Goal: Navigation & Orientation: Find specific page/section

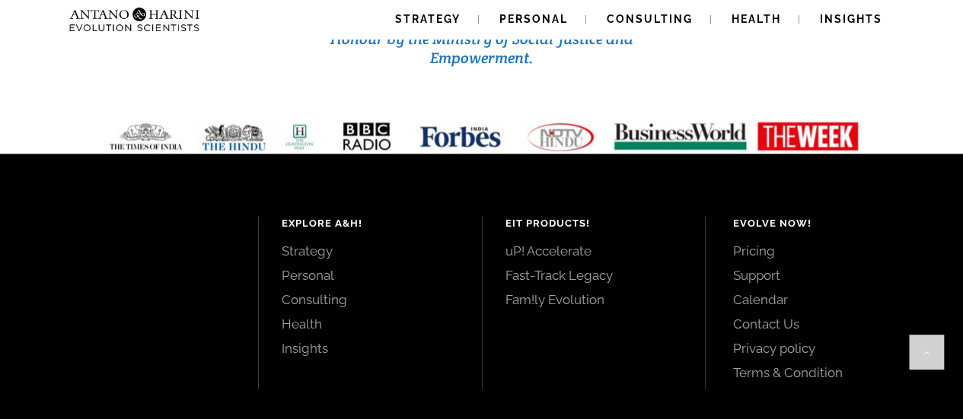
scroll to position [6664, 0]
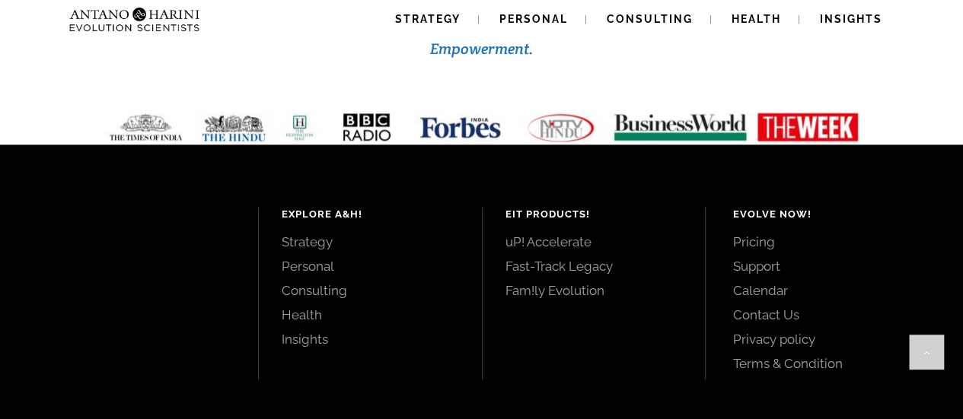
click at [756, 258] on link "Support" at bounding box center [830, 266] width 196 height 17
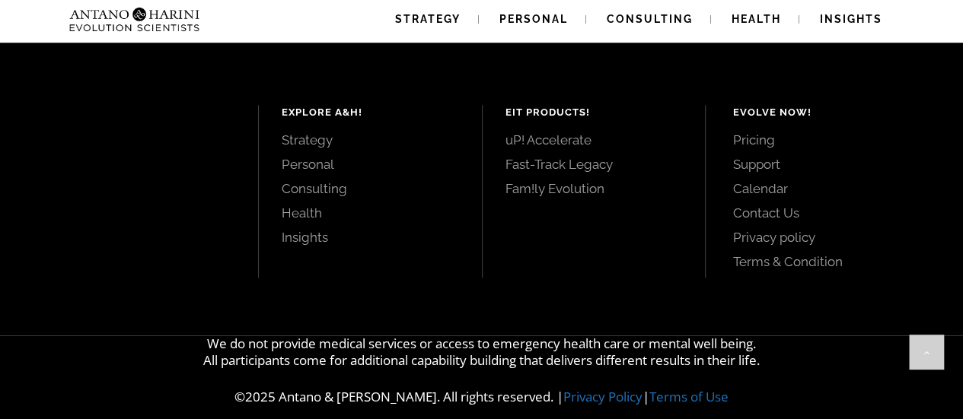
scroll to position [632, 0]
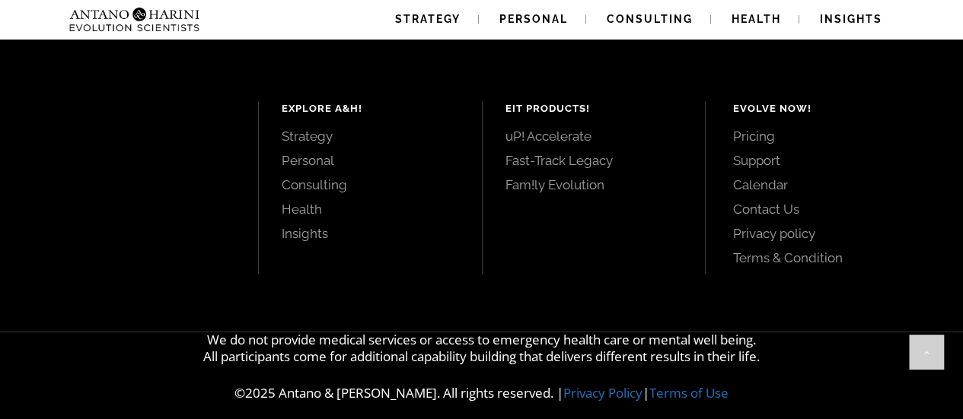
click at [756, 145] on link "Pricing" at bounding box center [830, 136] width 196 height 17
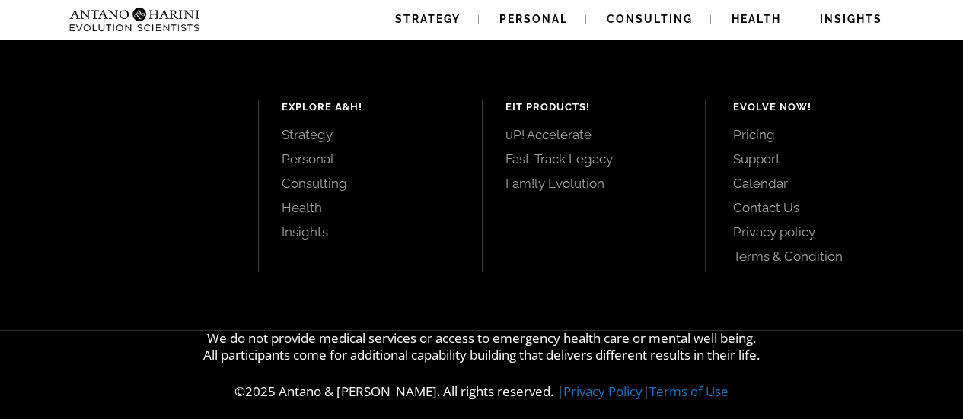
scroll to position [459, 0]
click at [778, 202] on link "Contact Us" at bounding box center [830, 207] width 196 height 17
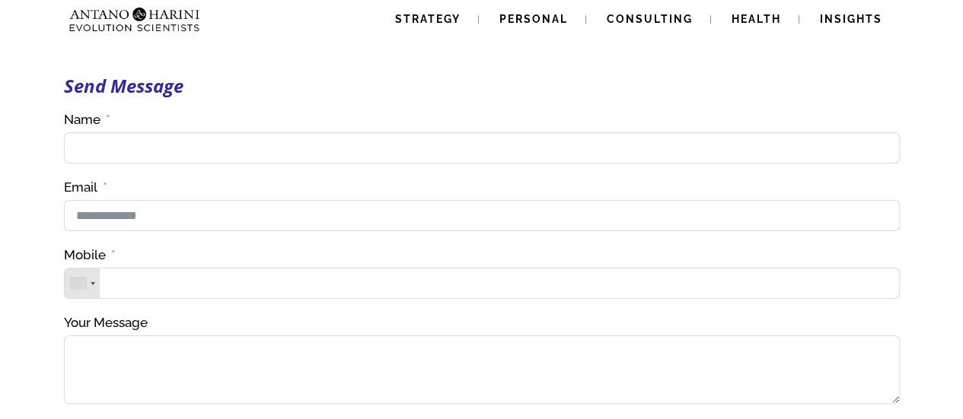
click at [125, 23] on img at bounding box center [104, 19] width 82 height 39
